Goal: Check status: Check status

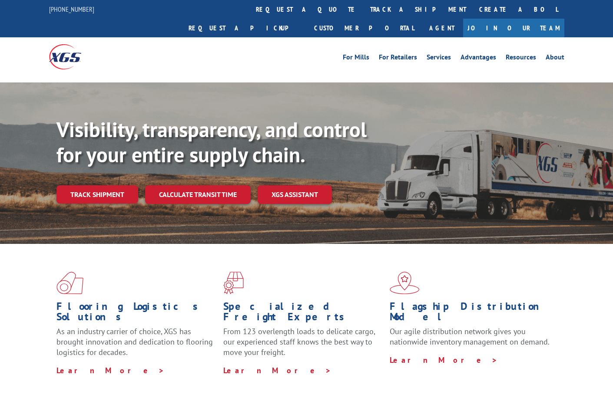
drag, startPoint x: 0, startPoint y: 0, endPoint x: 283, endPoint y: 13, distance: 282.9
click at [363, 10] on link "track a shipment" at bounding box center [417, 9] width 109 height 19
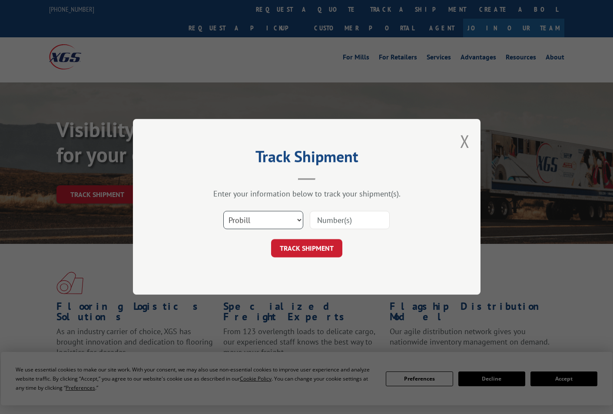
drag, startPoint x: 273, startPoint y: 226, endPoint x: 269, endPoint y: 207, distance: 19.6
click at [271, 219] on select "Select category... Probill BOL PO" at bounding box center [263, 220] width 80 height 18
select select "po"
click at [223, 211] on select "Select category... Probill BOL PO" at bounding box center [263, 220] width 80 height 18
click at [326, 218] on input at bounding box center [350, 220] width 80 height 18
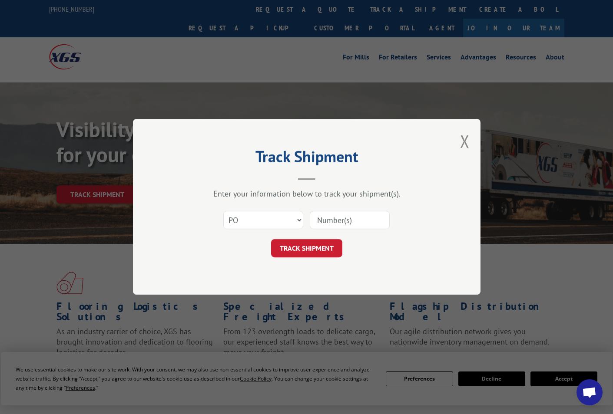
paste input "08503300"
type input "08503300"
click button "TRACK SHIPMENT" at bounding box center [306, 249] width 71 height 18
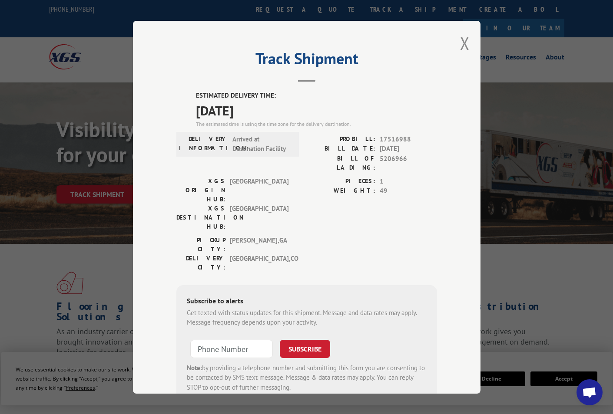
drag, startPoint x: 462, startPoint y: 41, endPoint x: 389, endPoint y: 26, distance: 73.5
click at [460, 39] on button "Close modal" at bounding box center [465, 43] width 10 height 23
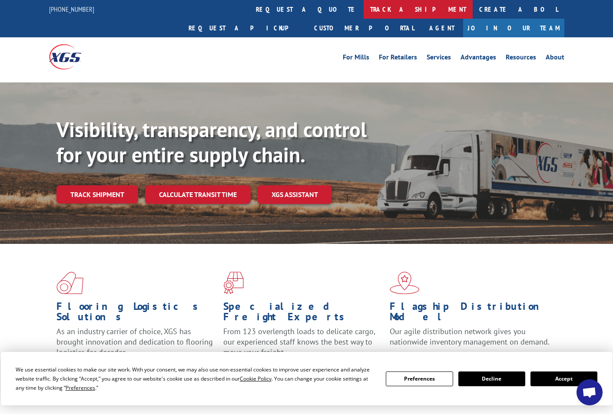
click at [363, 10] on link "track a shipment" at bounding box center [417, 9] width 109 height 19
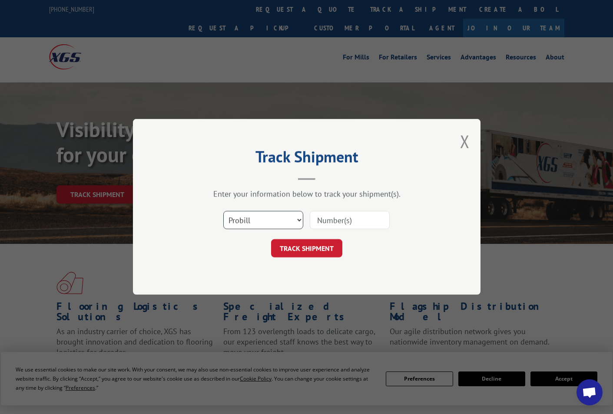
drag, startPoint x: 264, startPoint y: 211, endPoint x: 264, endPoint y: 217, distance: 5.2
click at [264, 211] on select "Select category... Probill BOL PO" at bounding box center [263, 220] width 80 height 18
select select "bol"
click at [223, 211] on select "Select category... Probill BOL PO" at bounding box center [263, 220] width 80 height 18
click at [330, 217] on input at bounding box center [350, 220] width 80 height 18
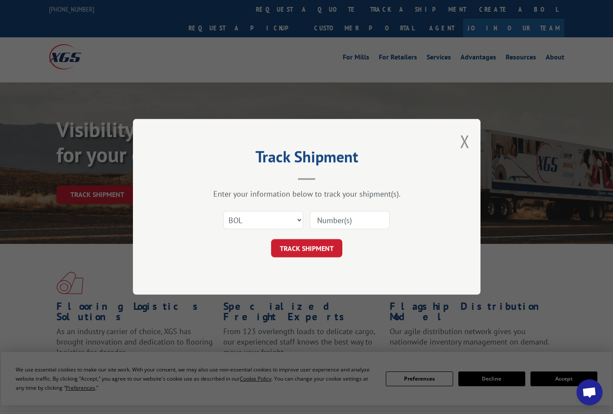
paste input "08503394"
type input "08503394"
click at [303, 247] on button "TRACK SHIPMENT" at bounding box center [306, 249] width 71 height 18
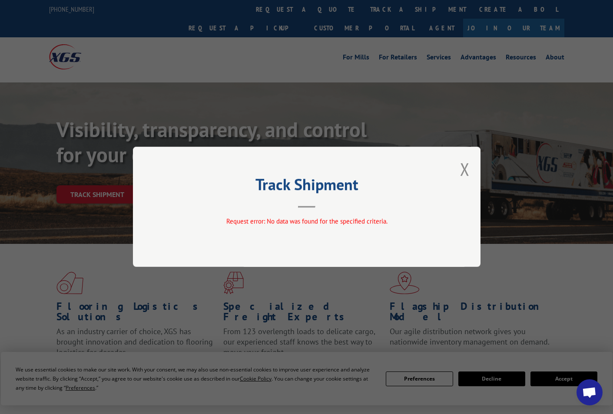
drag, startPoint x: 466, startPoint y: 172, endPoint x: 425, endPoint y: 128, distance: 60.5
click at [459, 166] on div "Track Shipment Request error: No data was found for the specified criteria." at bounding box center [306, 207] width 347 height 120
click at [468, 174] on button "Close modal" at bounding box center [465, 169] width 10 height 23
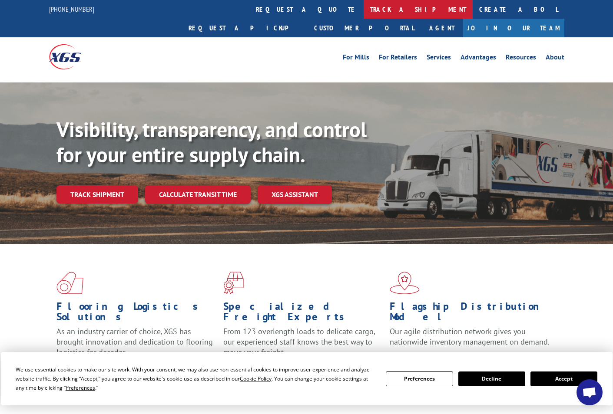
click at [363, 8] on link "track a shipment" at bounding box center [417, 9] width 109 height 19
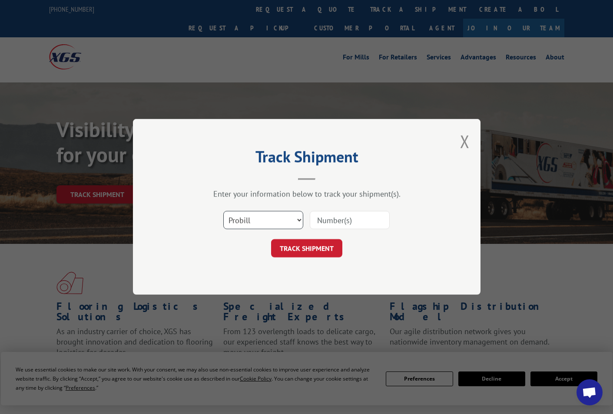
drag, startPoint x: 252, startPoint y: 218, endPoint x: 252, endPoint y: 225, distance: 7.8
click at [252, 220] on select "Select category... Probill BOL PO" at bounding box center [263, 220] width 80 height 18
select select "po"
click at [223, 211] on select "Select category... Probill BOL PO" at bounding box center [263, 220] width 80 height 18
click at [339, 223] on input at bounding box center [350, 220] width 80 height 18
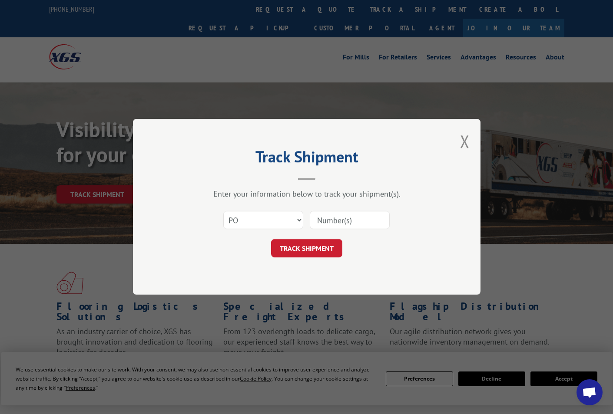
paste input "08503394"
type input "08503394"
click at [336, 246] on button "TRACK SHIPMENT" at bounding box center [306, 249] width 71 height 18
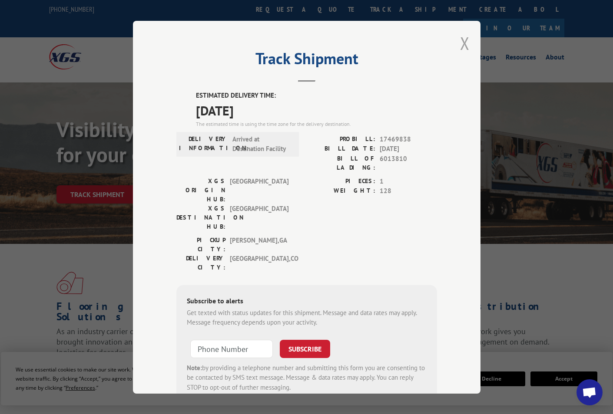
click at [460, 45] on button "Close modal" at bounding box center [465, 43] width 10 height 23
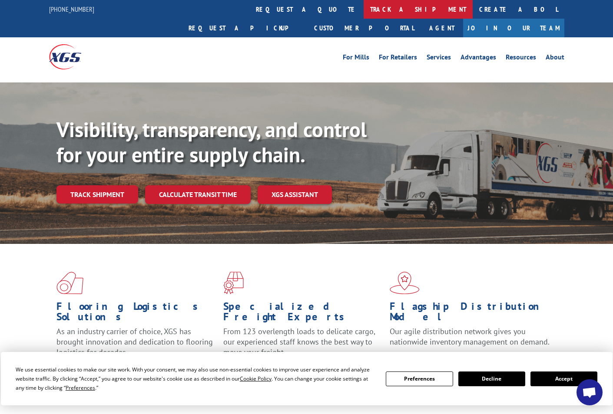
click at [363, 12] on link "track a shipment" at bounding box center [417, 9] width 109 height 19
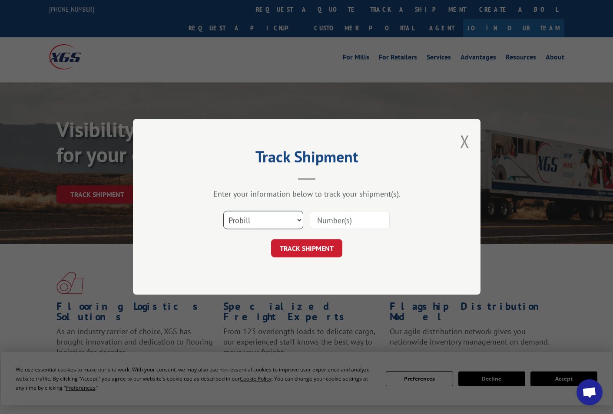
click at [271, 222] on select "Select category... Probill BOL PO" at bounding box center [263, 220] width 80 height 18
select select "bol"
click at [223, 211] on select "Select category... Probill BOL PO" at bounding box center [263, 220] width 80 height 18
paste input "08503300"
type input "08503300"
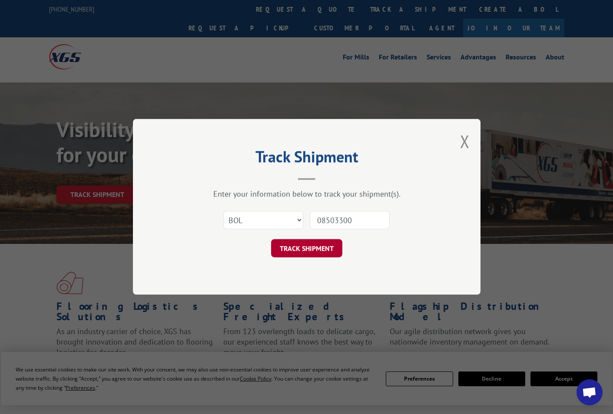
click at [300, 243] on button "TRACK SHIPMENT" at bounding box center [306, 249] width 71 height 18
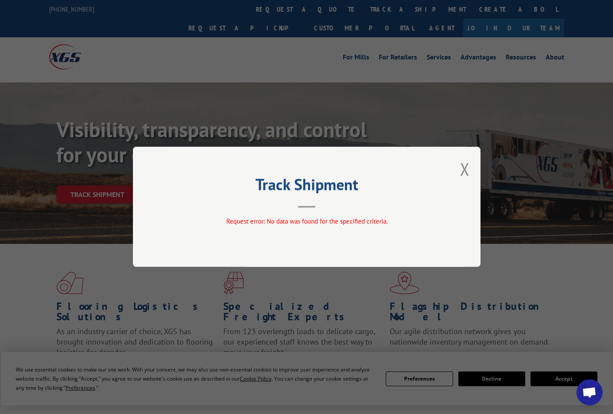
click at [465, 171] on button "Close modal" at bounding box center [465, 169] width 10 height 23
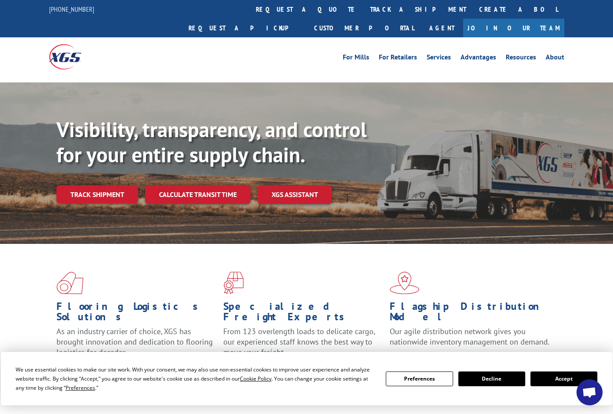
click at [363, 12] on link "track a shipment" at bounding box center [417, 9] width 109 height 19
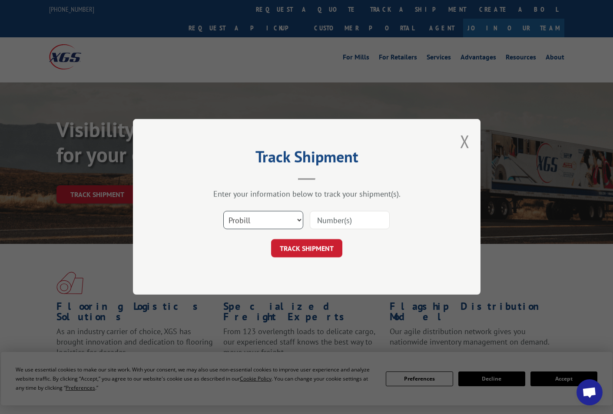
click at [235, 223] on select "Select category... Probill BOL PO" at bounding box center [263, 220] width 80 height 18
select select "po"
click at [223, 211] on select "Select category... Probill BOL PO" at bounding box center [263, 220] width 80 height 18
paste input "08503300"
type input "08503300"
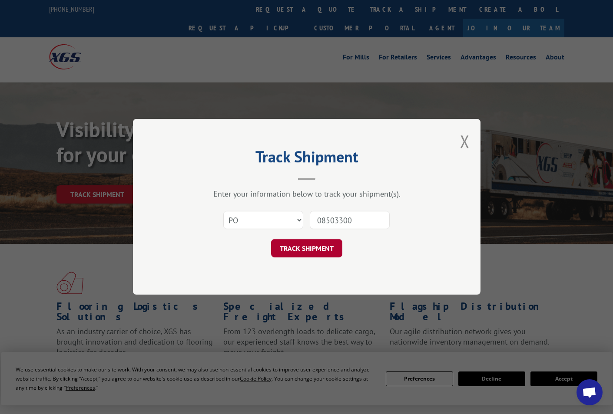
click at [304, 244] on button "TRACK SHIPMENT" at bounding box center [306, 249] width 71 height 18
